Goal: Check status: Check status

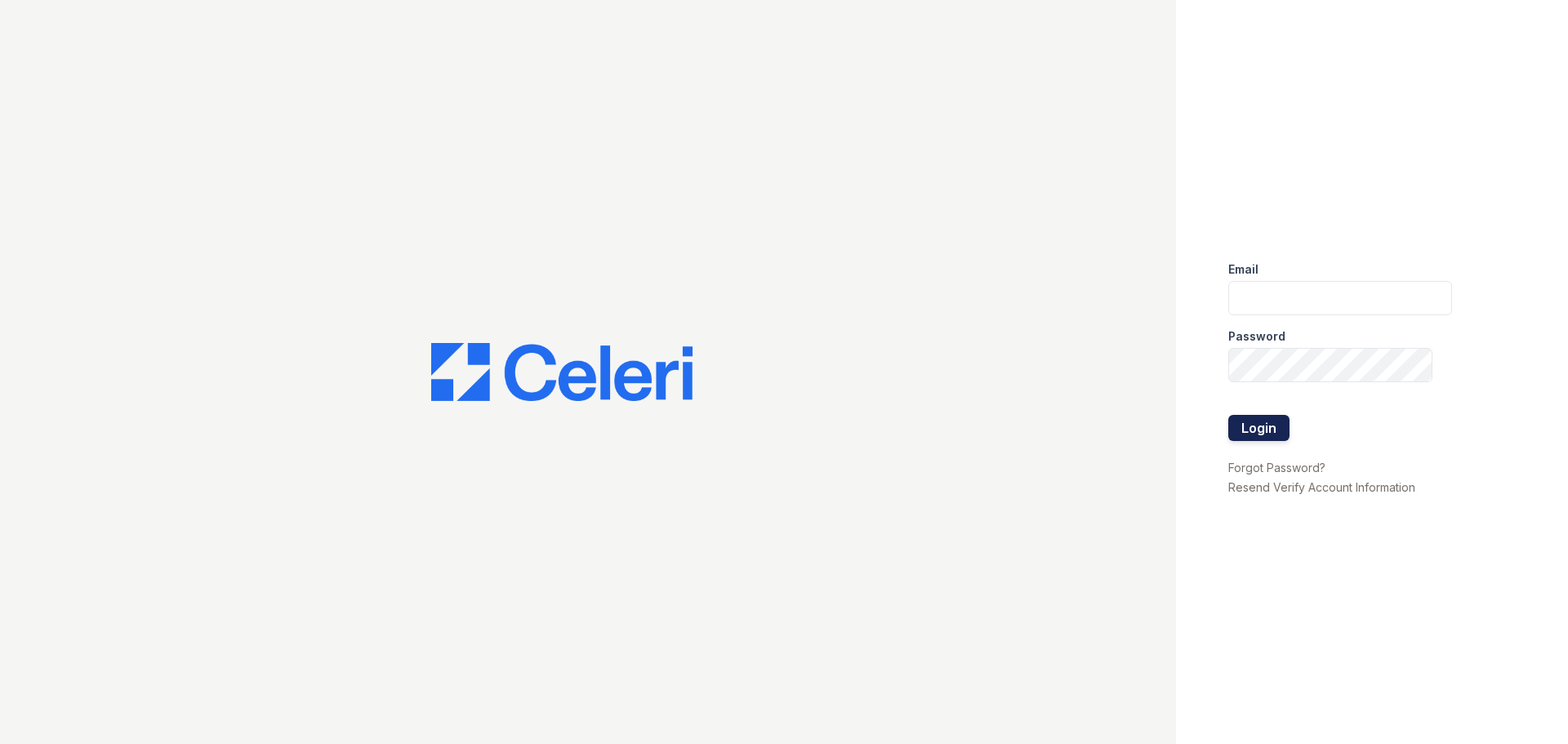
type input "abailey@trinity-pm.com"
click at [1257, 427] on button "Login" at bounding box center [1259, 428] width 61 height 26
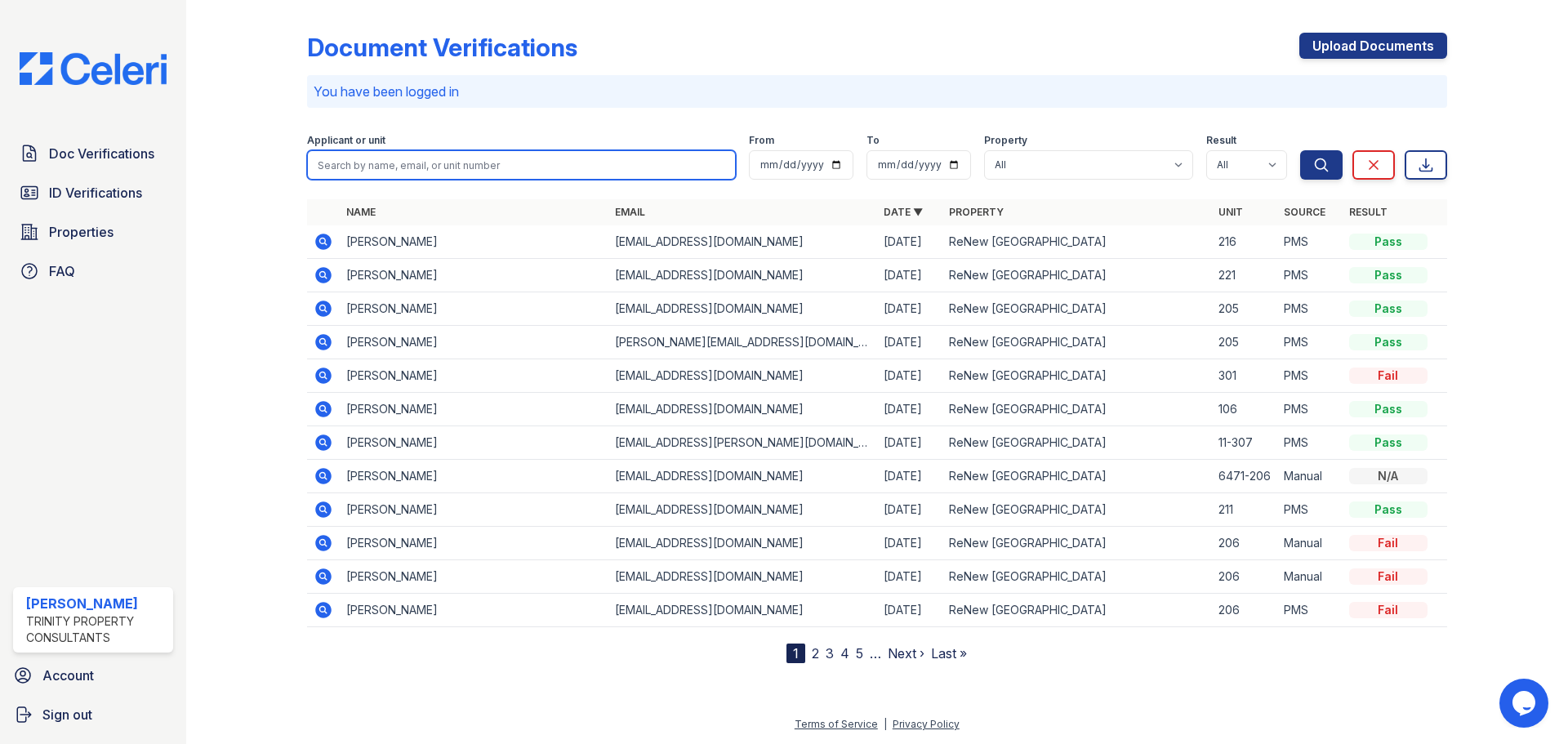
click at [500, 162] on input "search" at bounding box center [521, 165] width 429 height 29
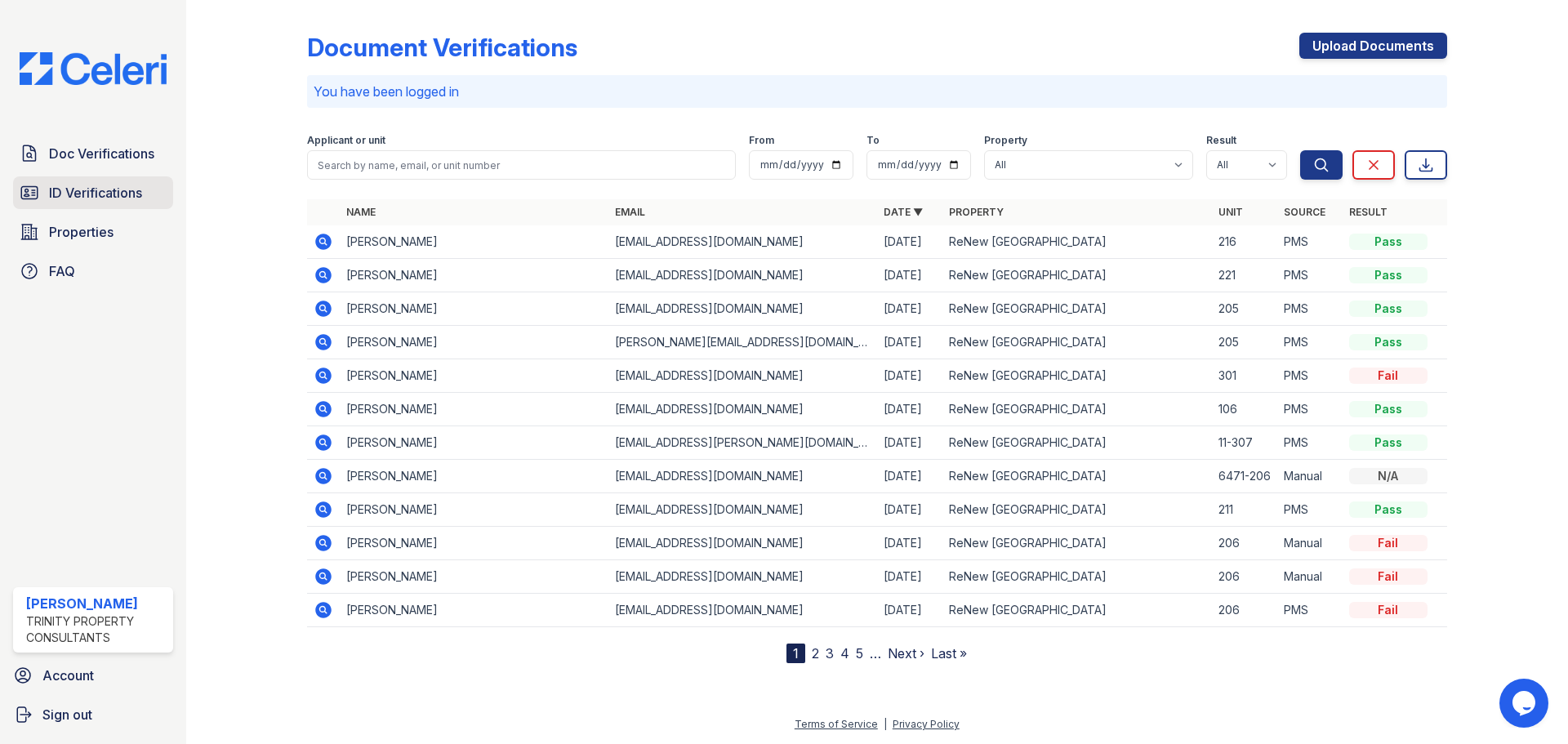
click at [106, 199] on span "ID Verifications" at bounding box center [96, 193] width 93 height 20
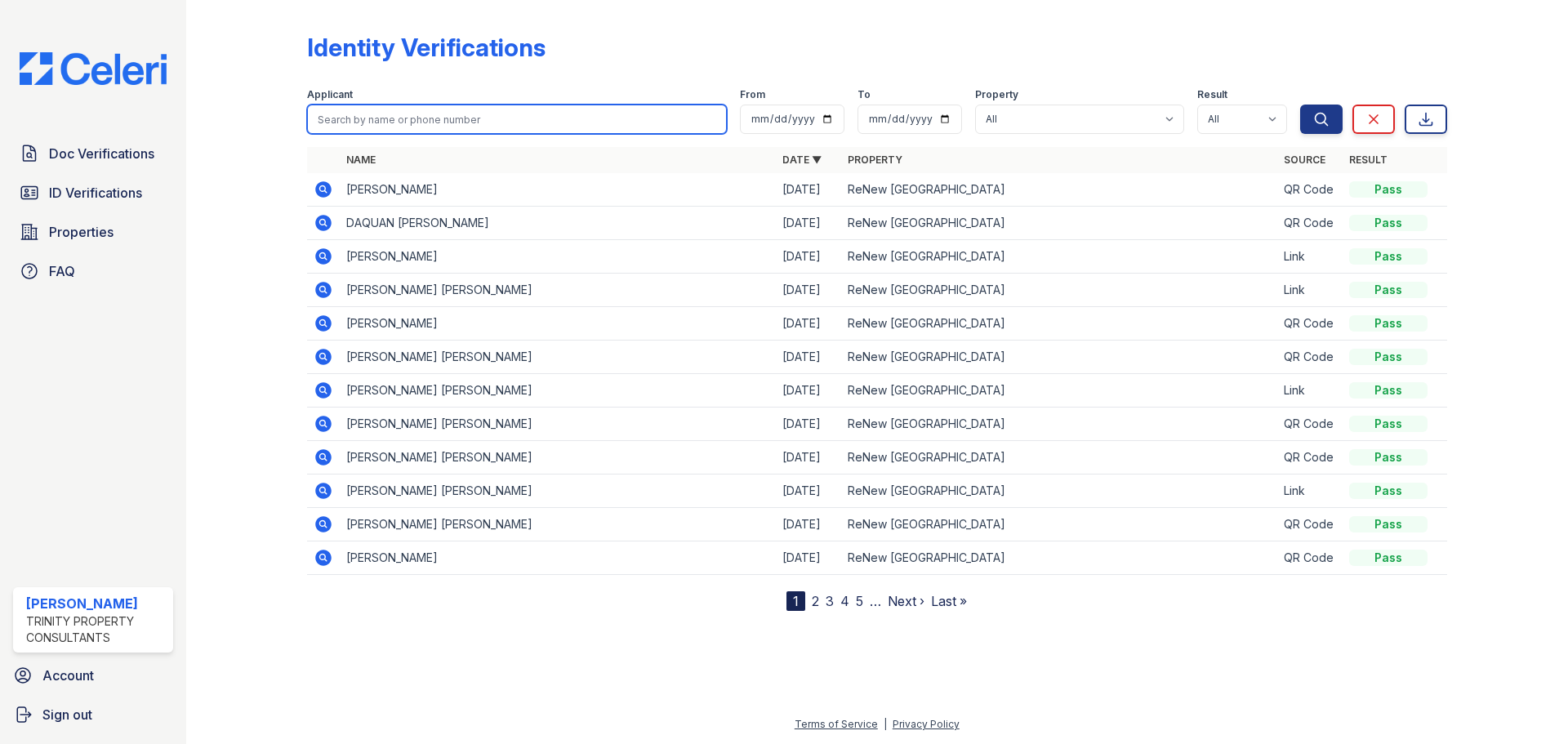
click at [402, 110] on input "search" at bounding box center [517, 120] width 420 height 29
type input "[PERSON_NAME]"
click at [1300, 105] on button "Search" at bounding box center [1321, 120] width 43 height 29
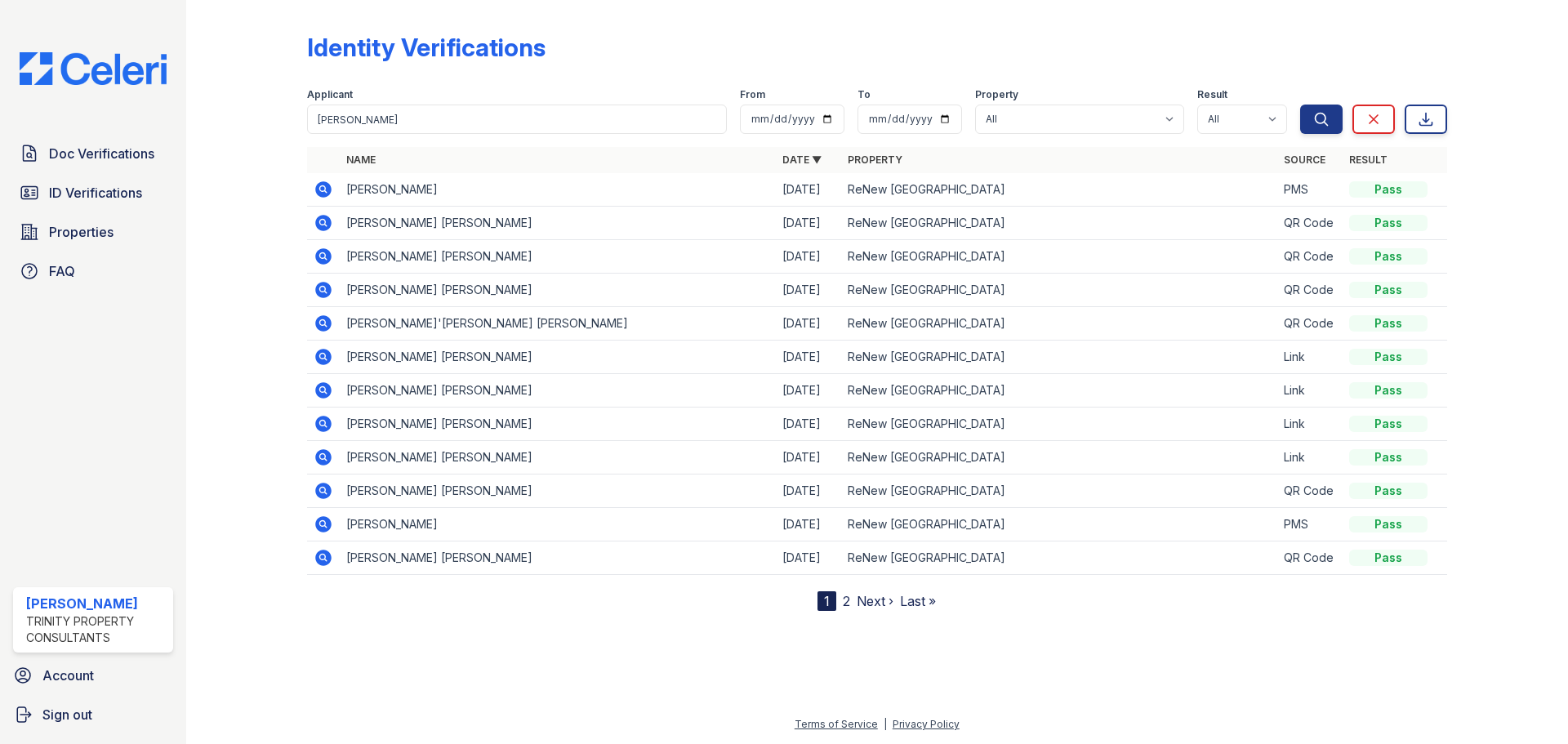
click at [323, 181] on icon at bounding box center [324, 189] width 20 height 20
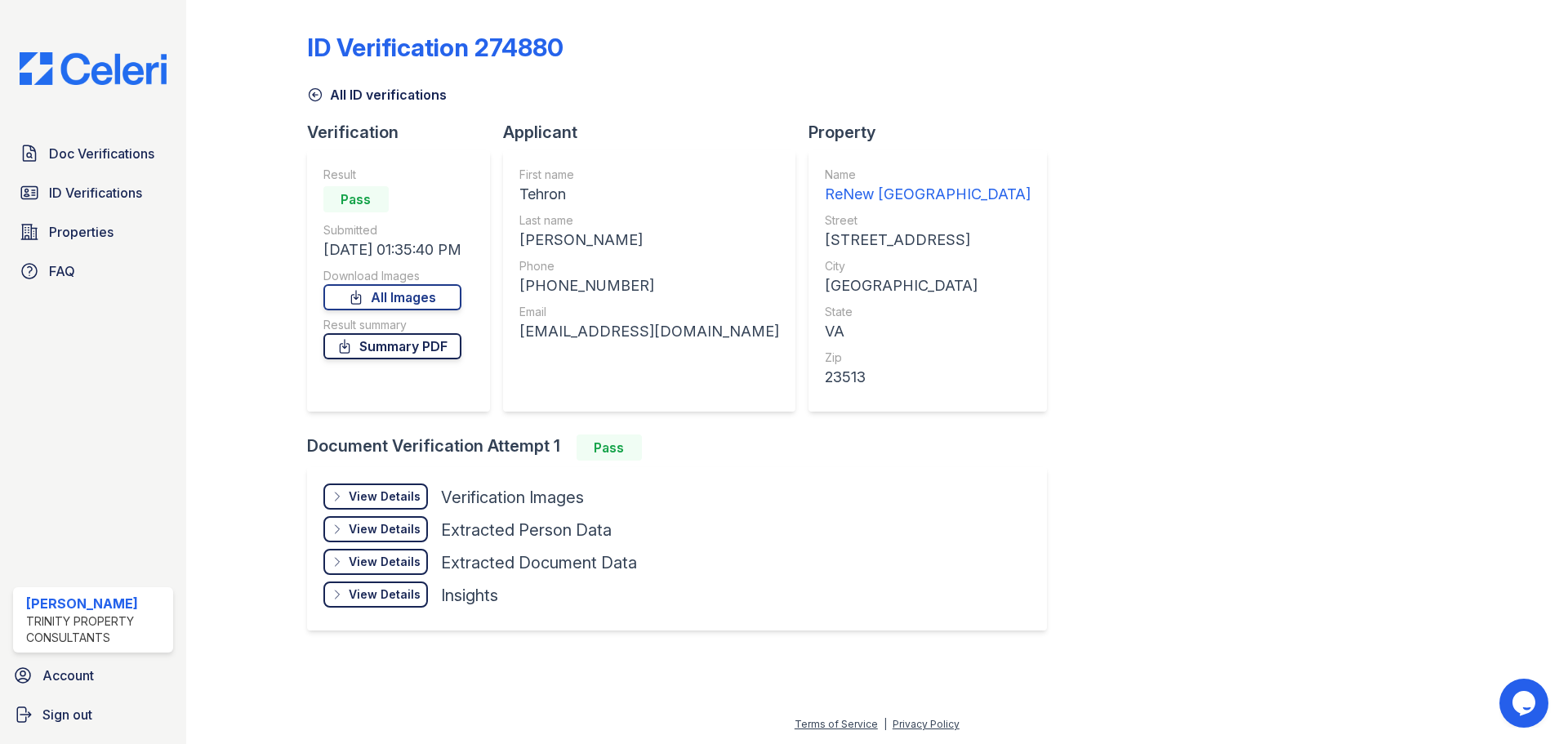
click at [407, 350] on link "Summary PDF" at bounding box center [393, 347] width 138 height 26
